Goal: Check status: Check status

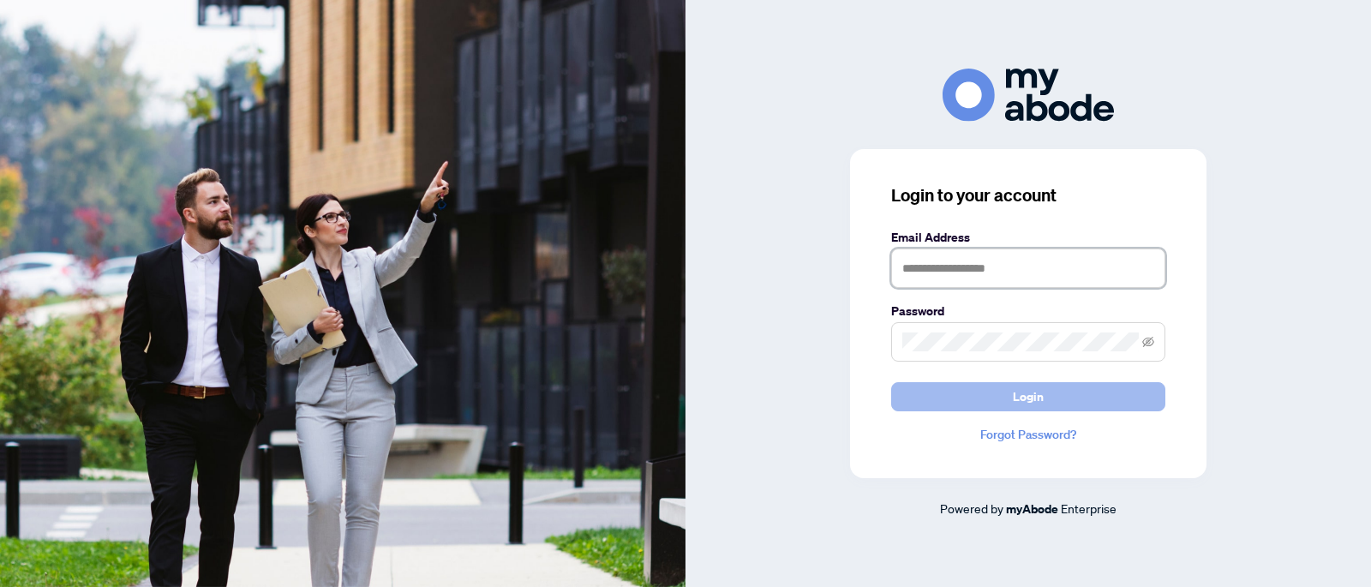
type input "**********"
click at [1020, 395] on span "Login" at bounding box center [1028, 396] width 31 height 27
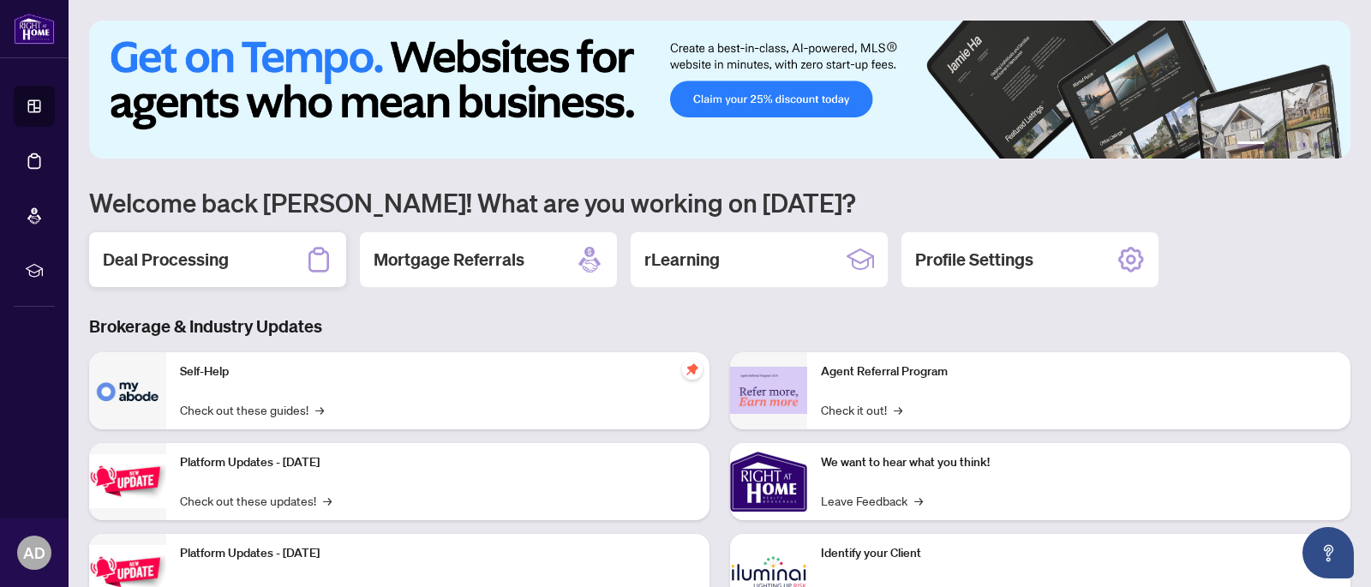
click at [180, 269] on h2 "Deal Processing" at bounding box center [166, 260] width 126 height 24
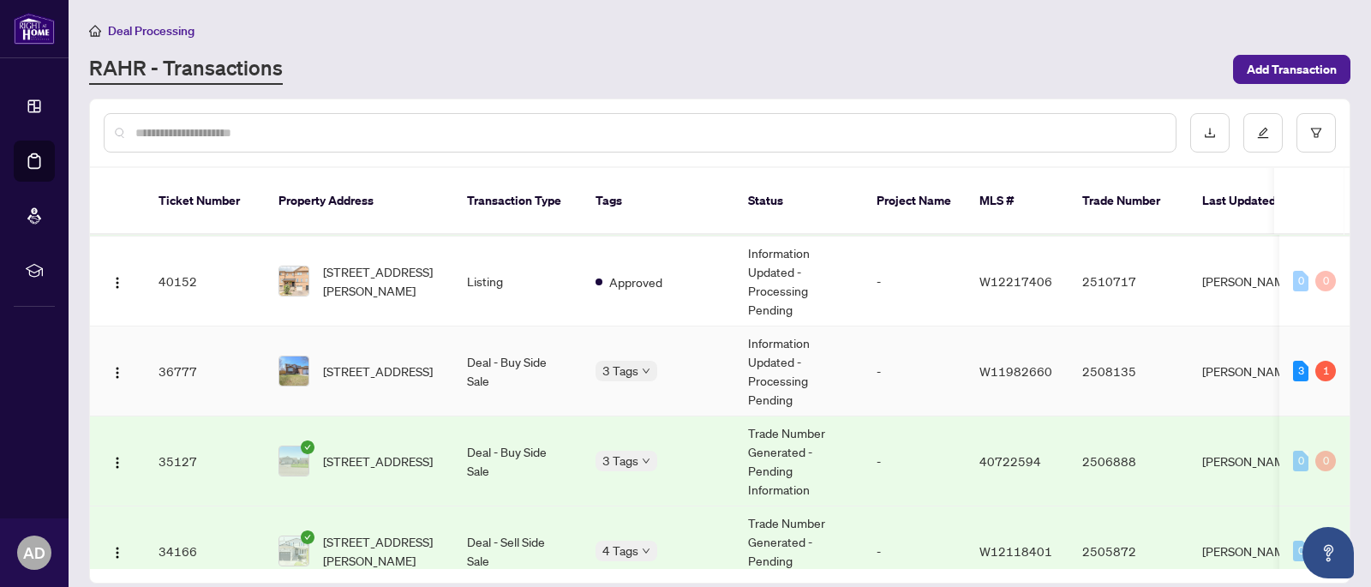
scroll to position [228, 0]
click at [742, 362] on td "Information Updated - Processing Pending" at bounding box center [798, 374] width 129 height 90
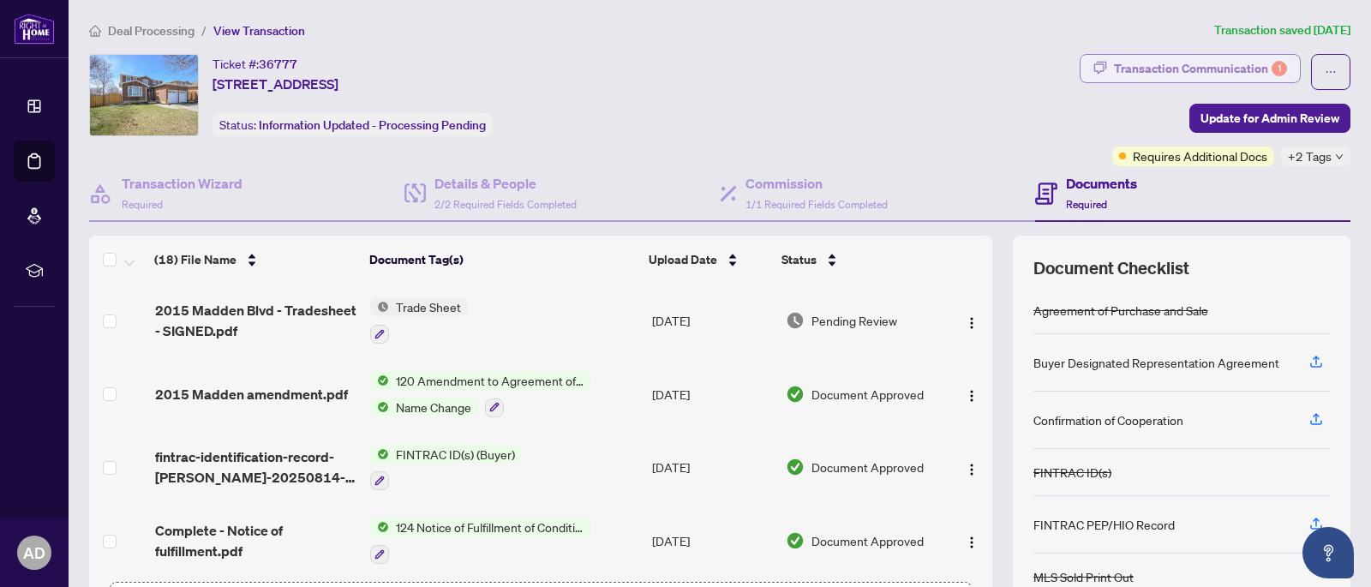
click at [1266, 68] on div "Transaction Communication 1" at bounding box center [1200, 68] width 173 height 27
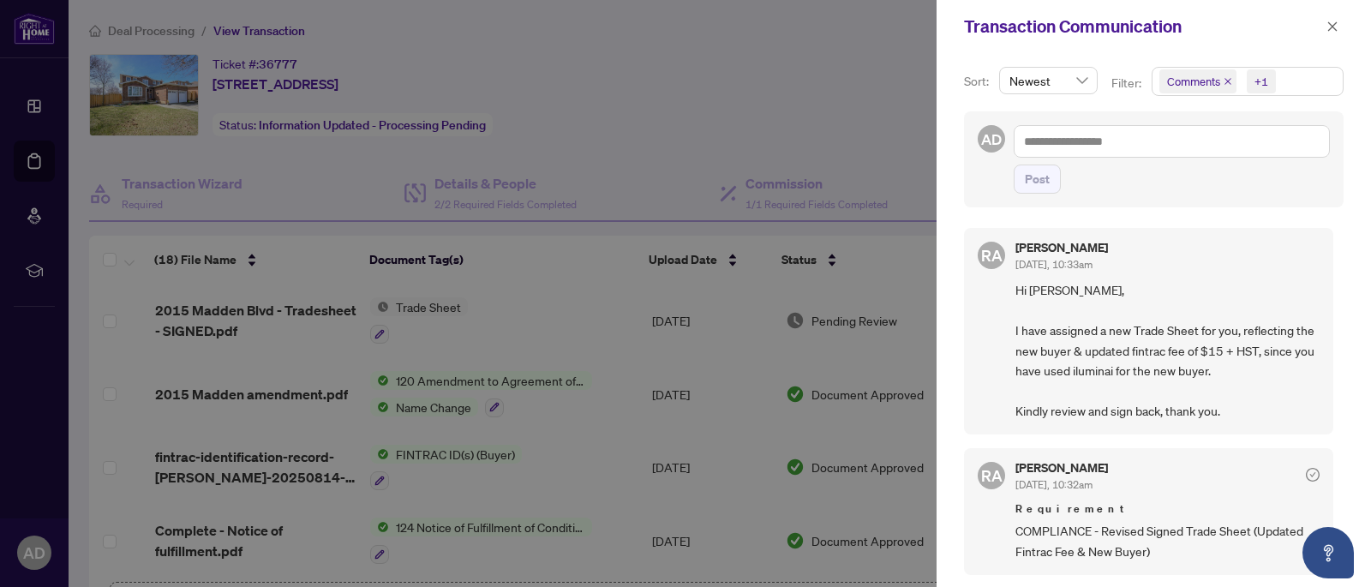
click at [625, 135] on div at bounding box center [685, 293] width 1371 height 587
click at [1335, 28] on icon "close" at bounding box center [1332, 27] width 12 height 12
